Goal: Task Accomplishment & Management: Manage account settings

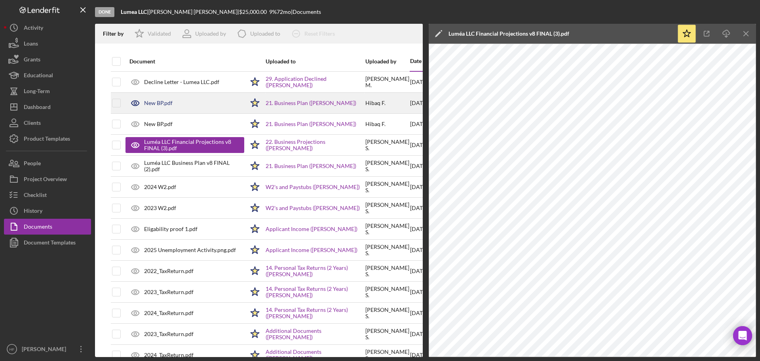
click at [204, 103] on div "New BP.pdf" at bounding box center [185, 103] width 119 height 20
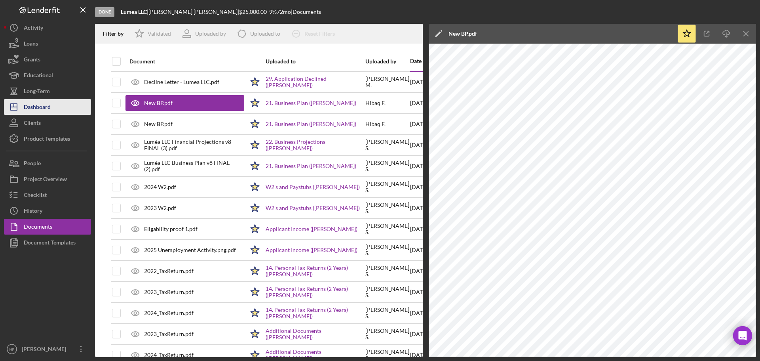
click at [54, 108] on button "Icon/Dashboard Dashboard" at bounding box center [47, 107] width 87 height 16
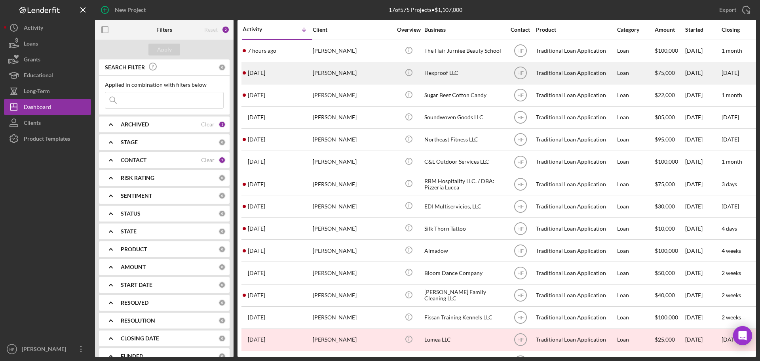
click at [347, 68] on div "[PERSON_NAME]" at bounding box center [352, 73] width 79 height 21
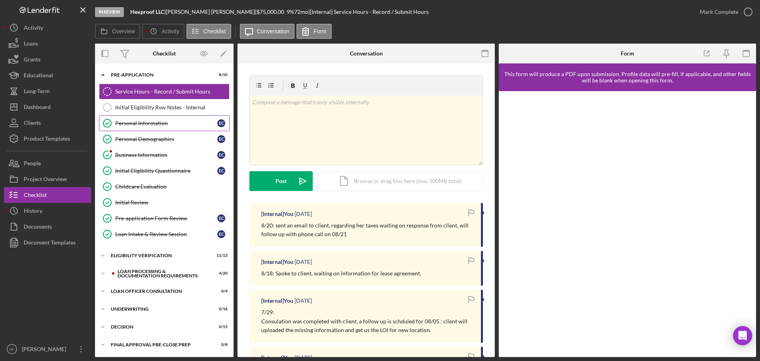
click at [164, 126] on div "Personal Information" at bounding box center [166, 123] width 102 height 6
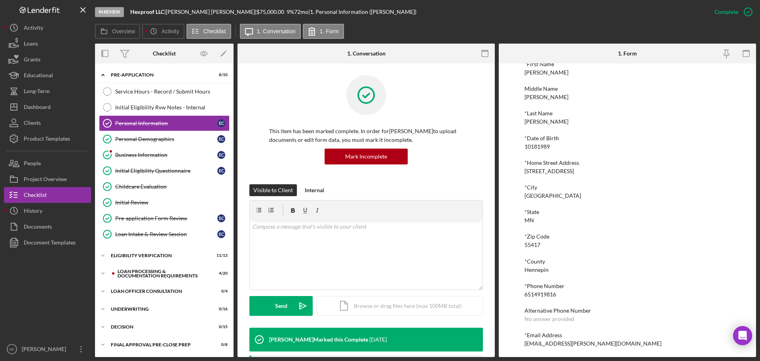
scroll to position [44, 0]
click at [52, 106] on button "Icon/Dashboard Dashboard" at bounding box center [47, 107] width 87 height 16
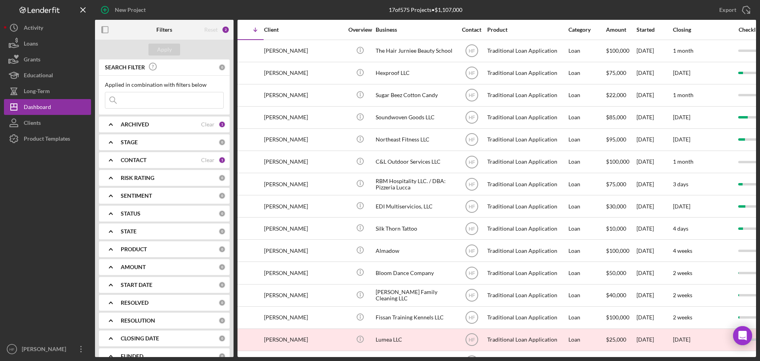
scroll to position [0, 56]
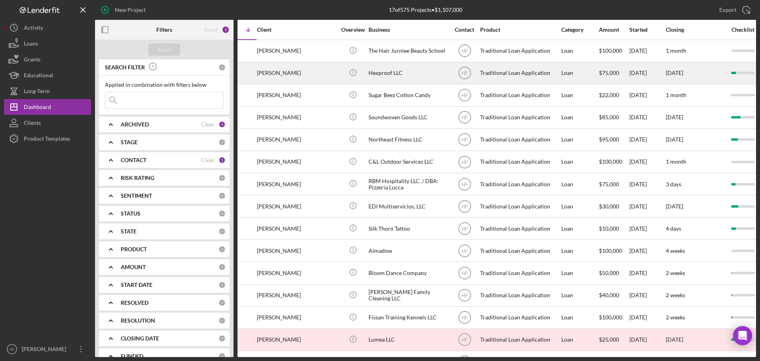
click at [389, 74] on div "Hexproof LLC" at bounding box center [408, 73] width 79 height 21
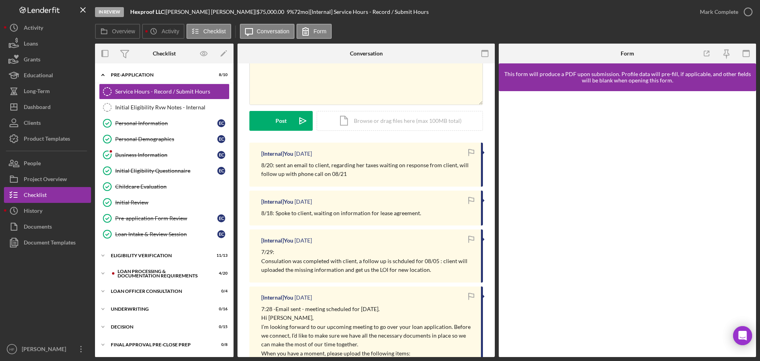
scroll to position [45, 0]
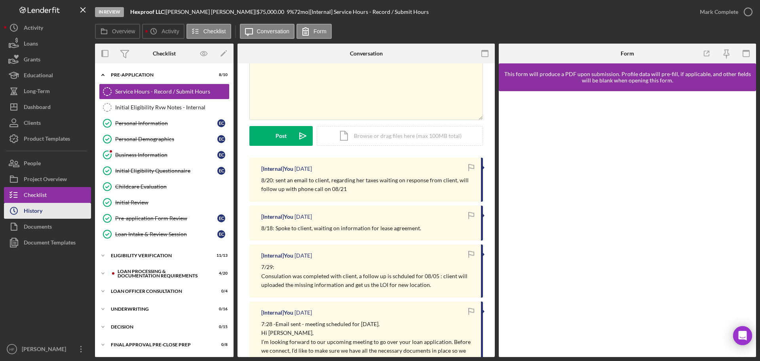
click at [63, 209] on button "Icon/History History" at bounding box center [47, 211] width 87 height 16
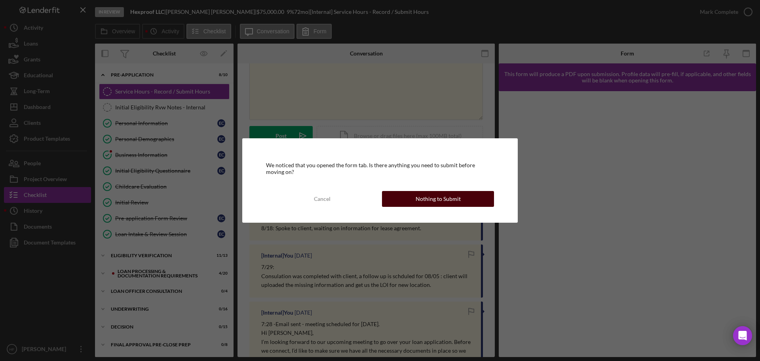
click at [429, 197] on div "Nothing to Submit" at bounding box center [438, 199] width 45 height 16
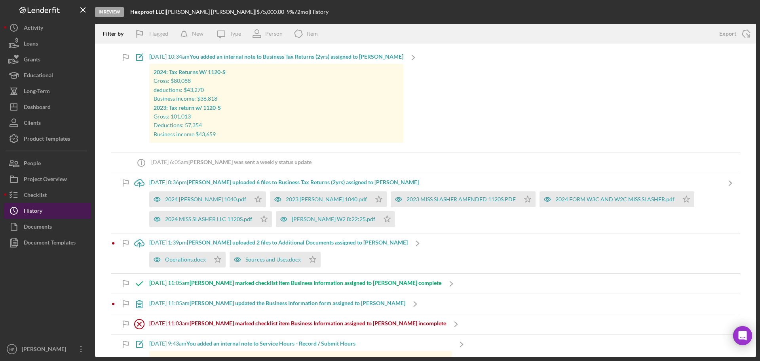
click at [32, 215] on div "History" at bounding box center [33, 212] width 19 height 18
click at [49, 201] on button "Checklist" at bounding box center [47, 195] width 87 height 16
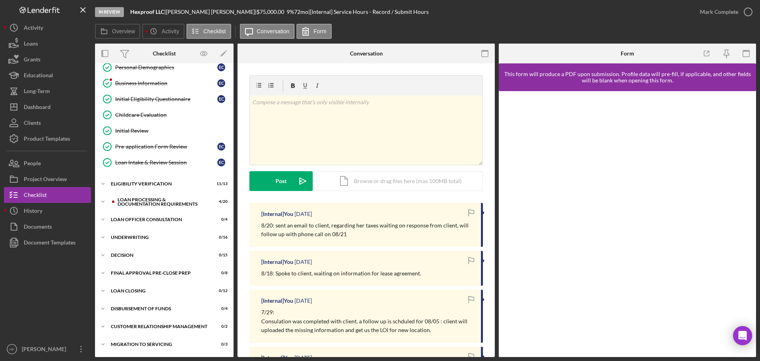
scroll to position [79, 0]
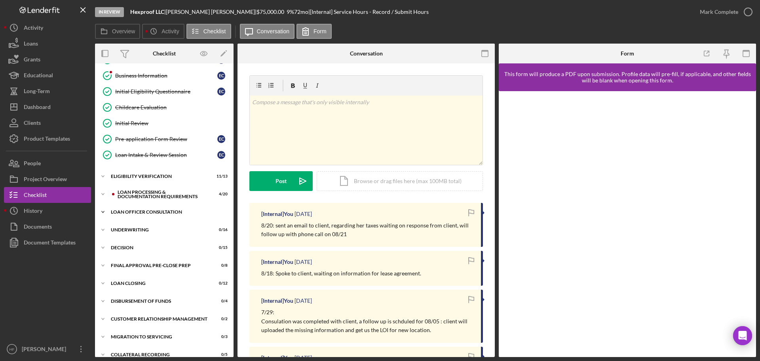
click at [112, 213] on div "Loan Officer Consultation" at bounding box center [167, 211] width 113 height 5
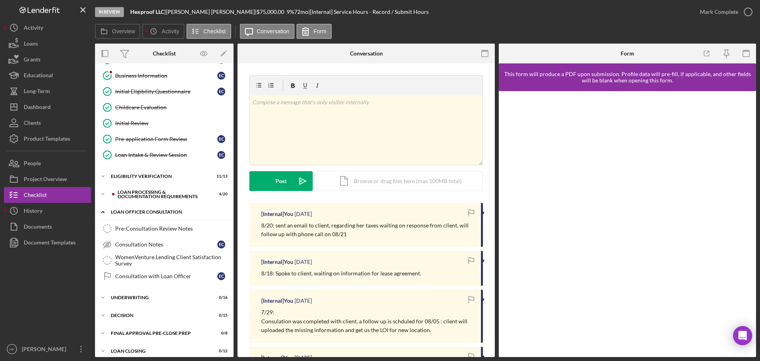
scroll to position [157, 0]
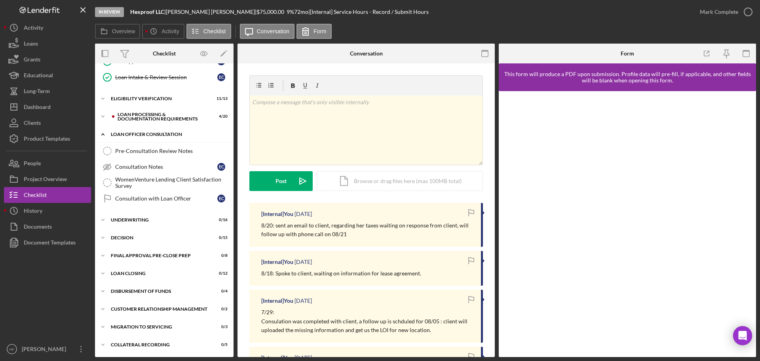
click at [112, 213] on div "Icon/Expander Underwriting 0 / 16" at bounding box center [164, 220] width 139 height 16
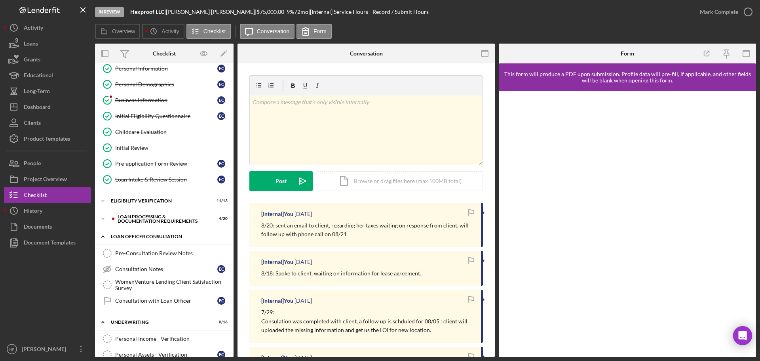
scroll to position [38, 0]
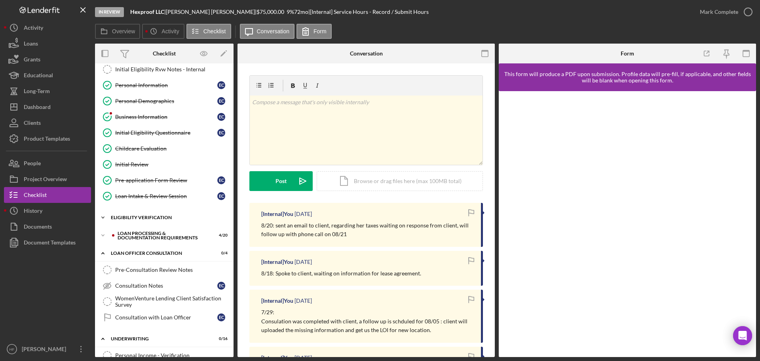
click at [108, 223] on icon "Icon/Expander" at bounding box center [103, 217] width 16 height 16
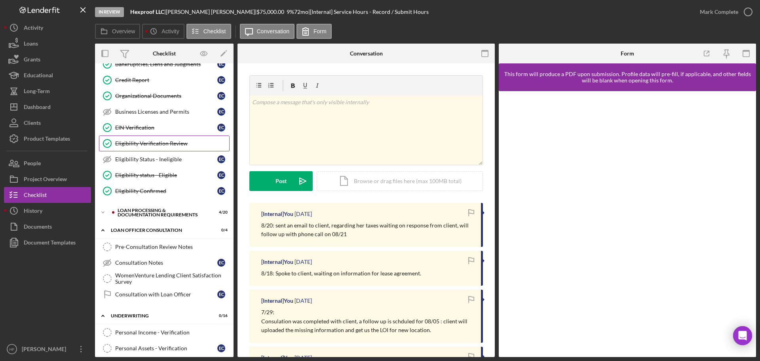
scroll to position [276, 0]
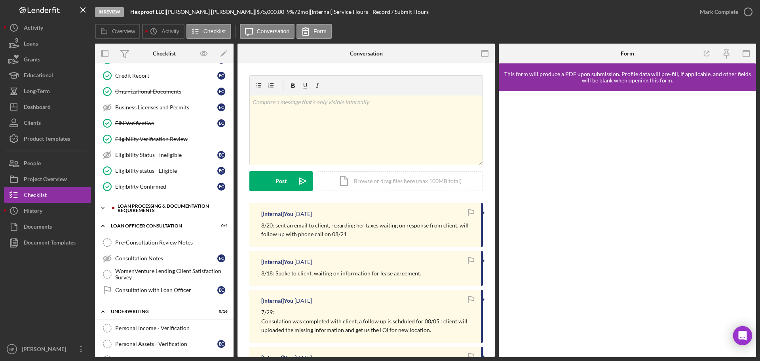
click at [101, 211] on icon "Icon/Expander" at bounding box center [103, 208] width 16 height 16
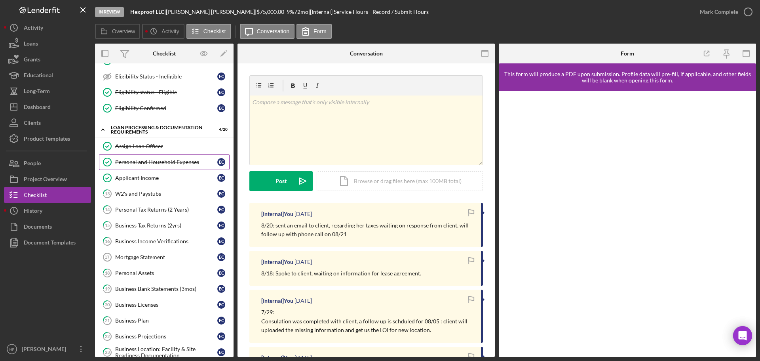
scroll to position [355, 0]
click at [161, 252] on link "Mortgage Statement 17 Mortgage Statement E C" at bounding box center [164, 256] width 131 height 16
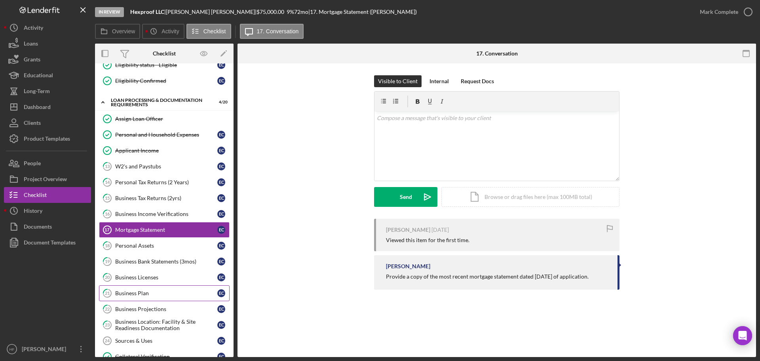
scroll to position [434, 0]
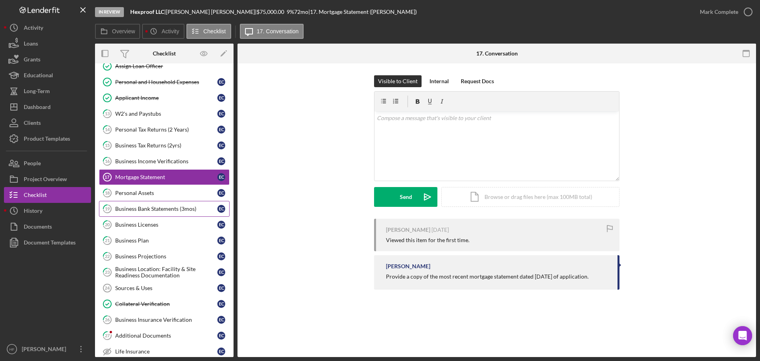
click at [179, 205] on div "Business Bank Statements (3mos)" at bounding box center [166, 208] width 102 height 6
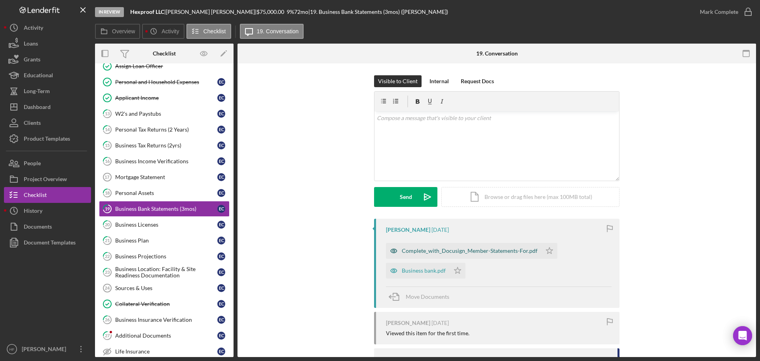
click at [436, 248] on div "Complete_with_Docusign_Member-Statements-For.pdf" at bounding box center [470, 250] width 136 height 6
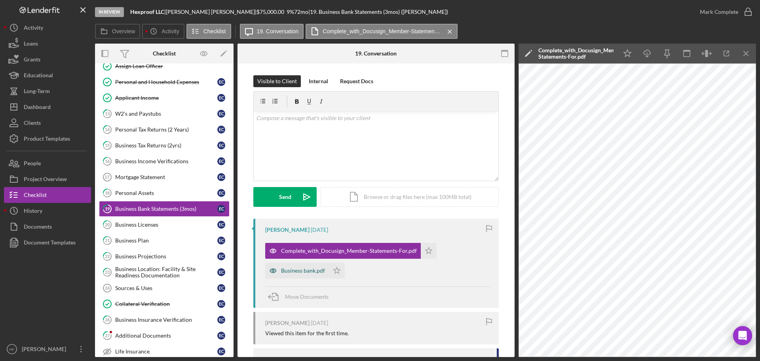
click at [281, 268] on div "Business bank.pdf" at bounding box center [303, 270] width 44 height 6
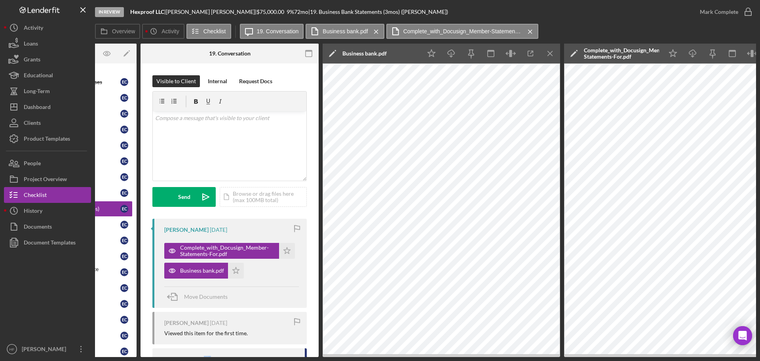
scroll to position [20, 0]
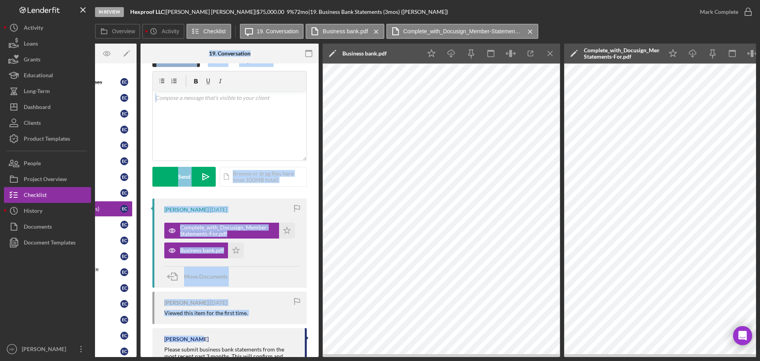
drag, startPoint x: 212, startPoint y: 358, endPoint x: 132, endPoint y: 346, distance: 80.9
click at [132, 346] on div "In Review Hexproof LLC | [PERSON_NAME] | $75,000.00 9 % 72 mo | 19. Business Ba…" at bounding box center [380, 180] width 760 height 361
click at [246, 127] on div "v Color teal Color pink Remove color Add row above Add row below Add column bef…" at bounding box center [230, 125] width 154 height 69
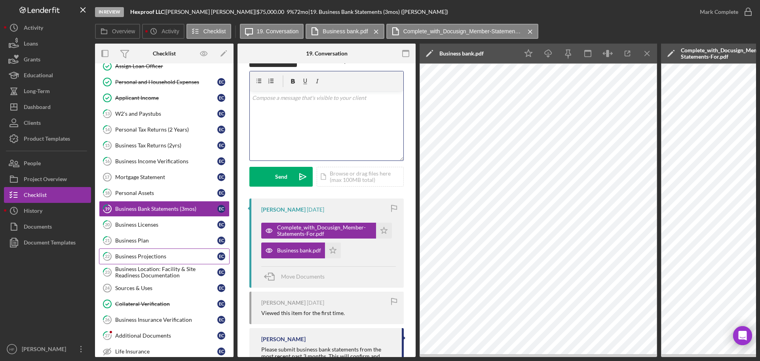
scroll to position [474, 0]
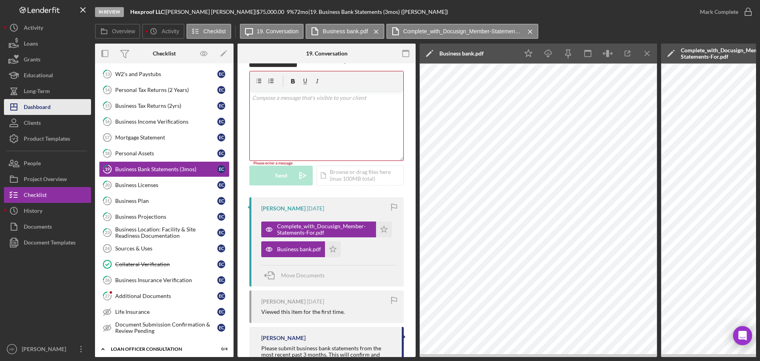
click at [51, 111] on button "Icon/Dashboard Dashboard" at bounding box center [47, 107] width 87 height 16
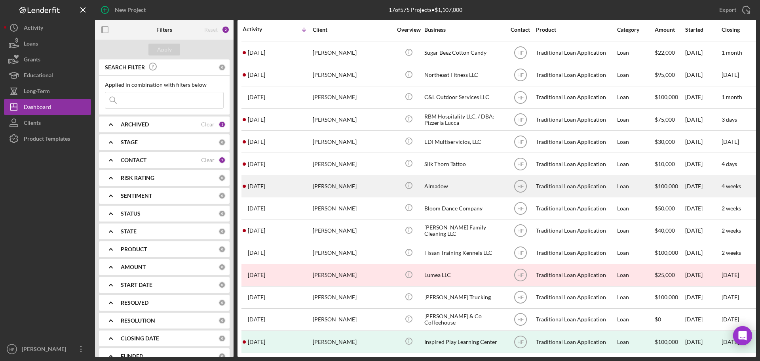
scroll to position [70, 0]
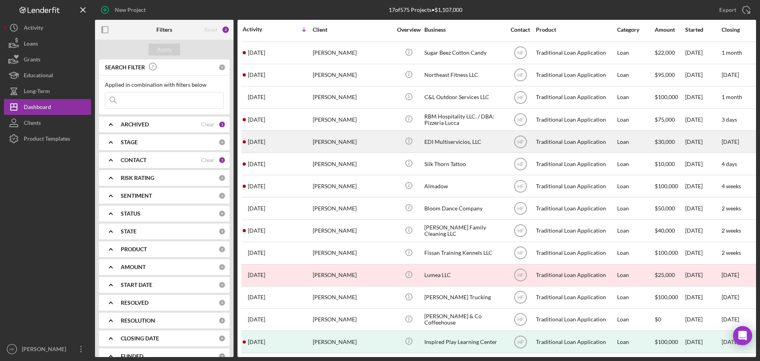
click at [372, 143] on div "[PERSON_NAME]" at bounding box center [352, 141] width 79 height 21
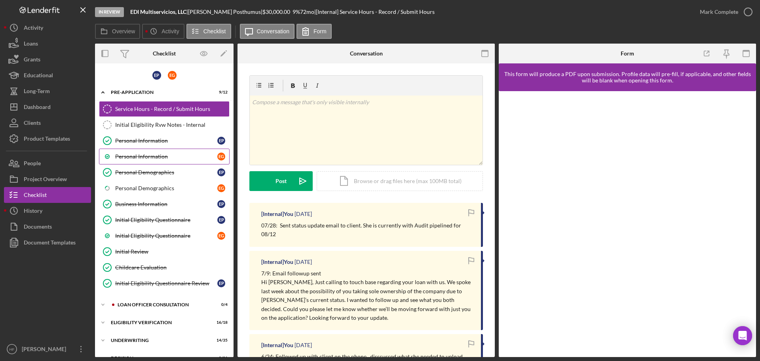
click at [165, 156] on div "Personal Information" at bounding box center [166, 156] width 102 height 6
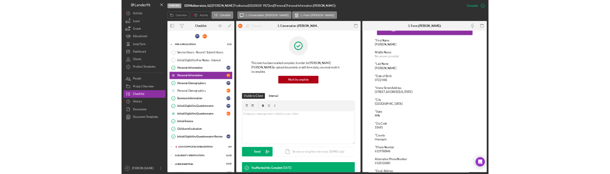
scroll to position [40, 0]
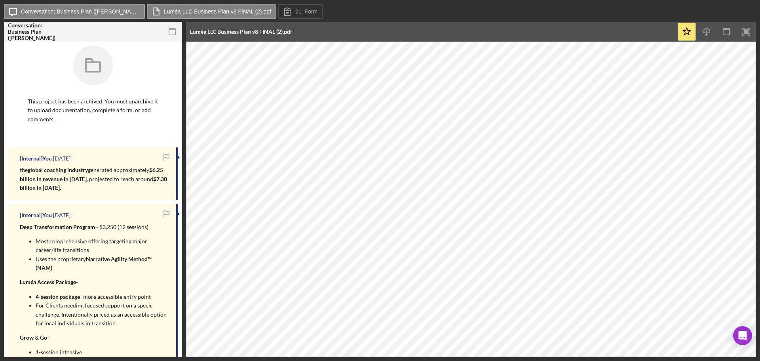
scroll to position [119, 0]
